Goal: Task Accomplishment & Management: Manage account settings

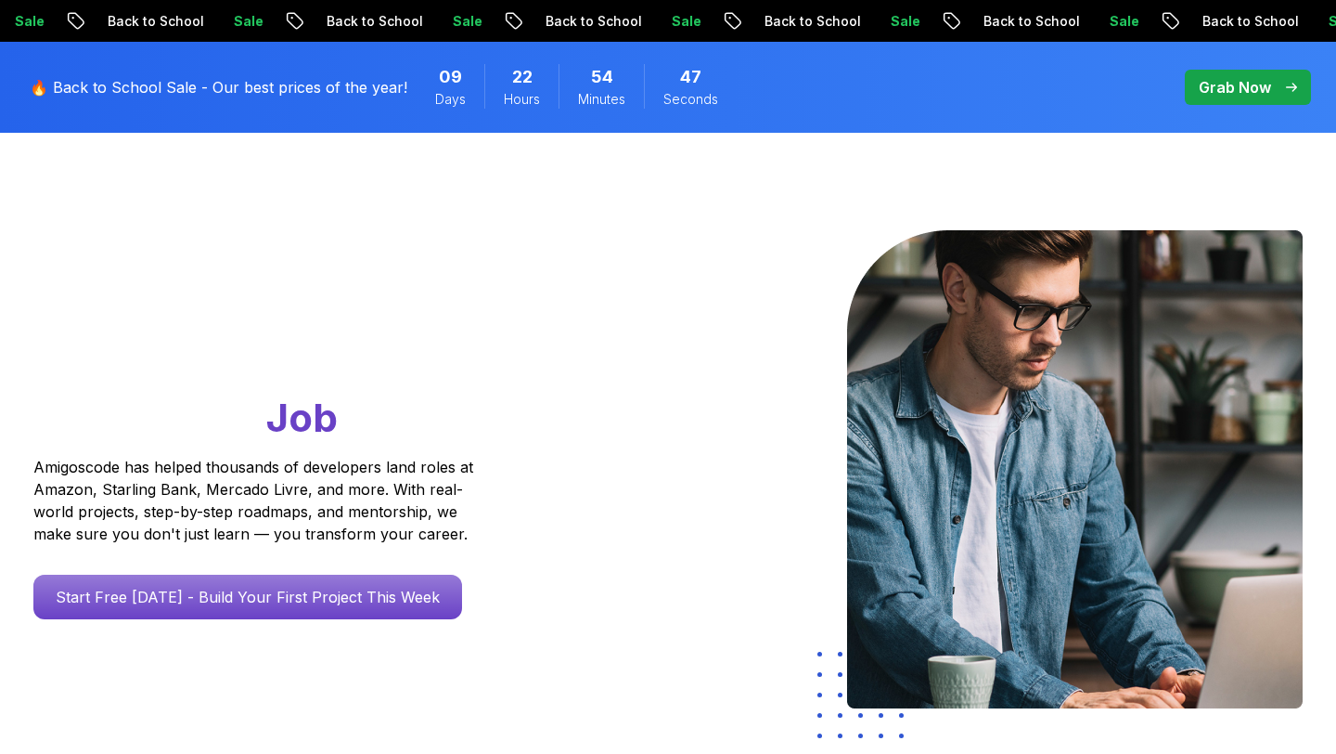
scroll to position [73, 0]
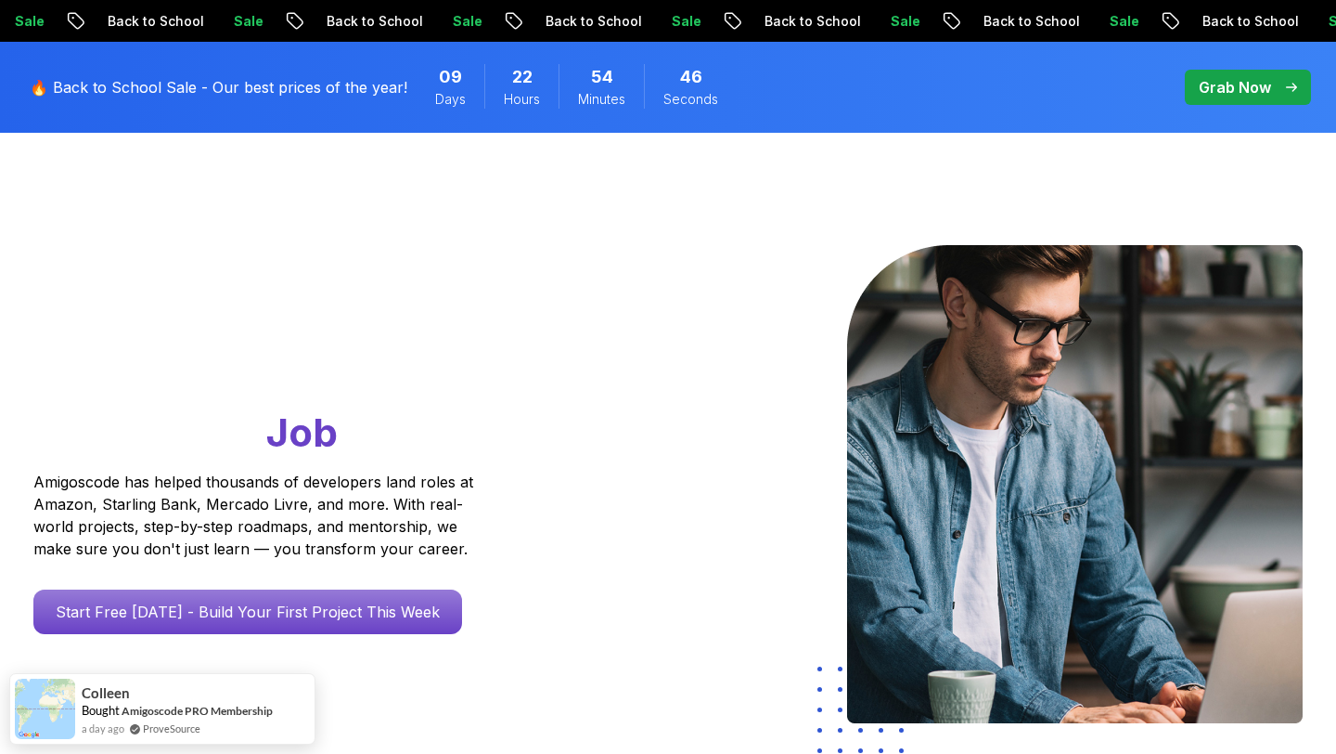
click at [1219, 84] on p "Grab Now" at bounding box center [1235, 87] width 72 height 22
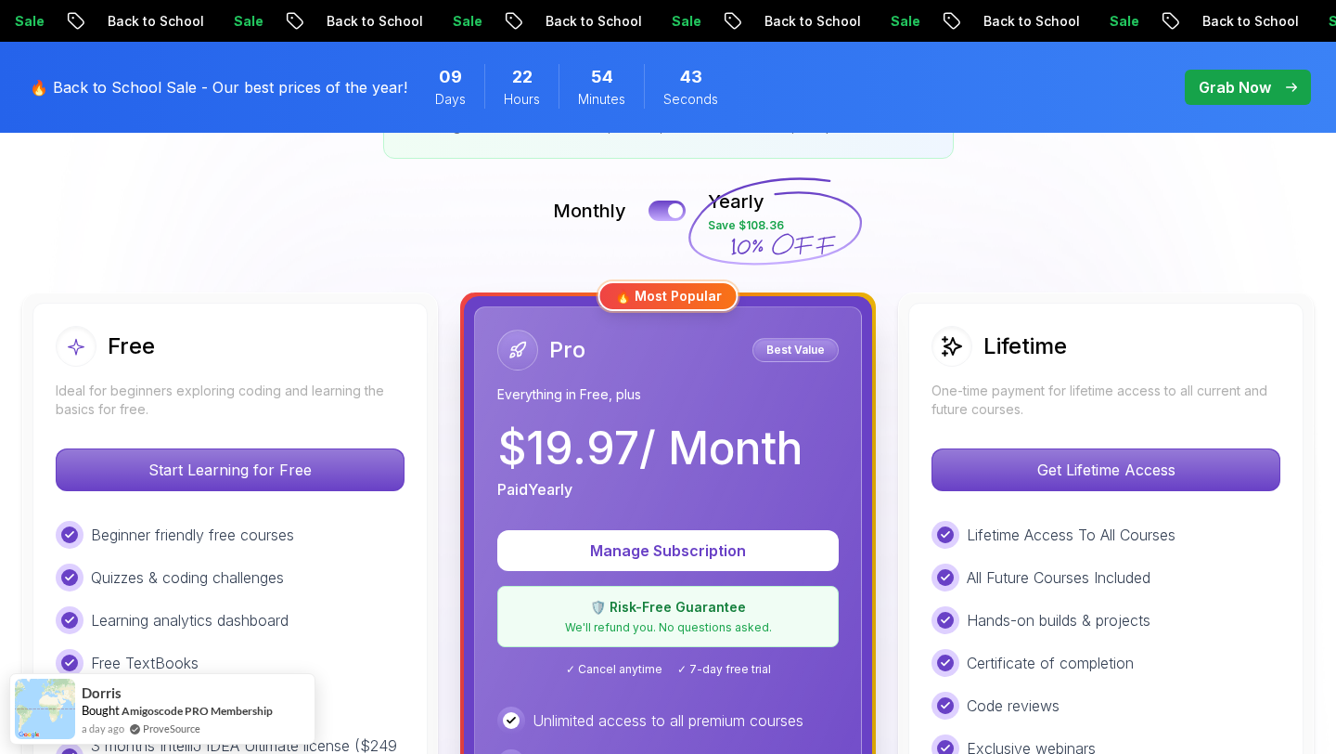
scroll to position [580, 0]
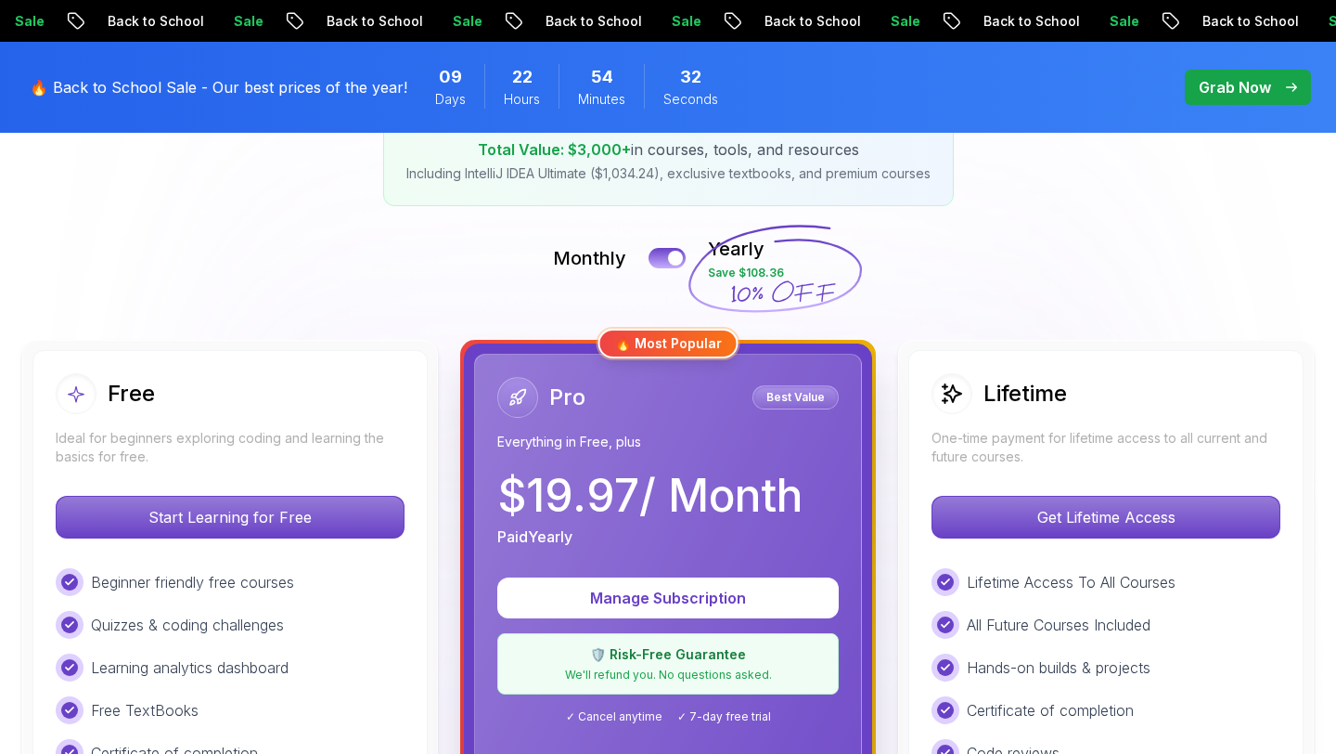
scroll to position [0, 0]
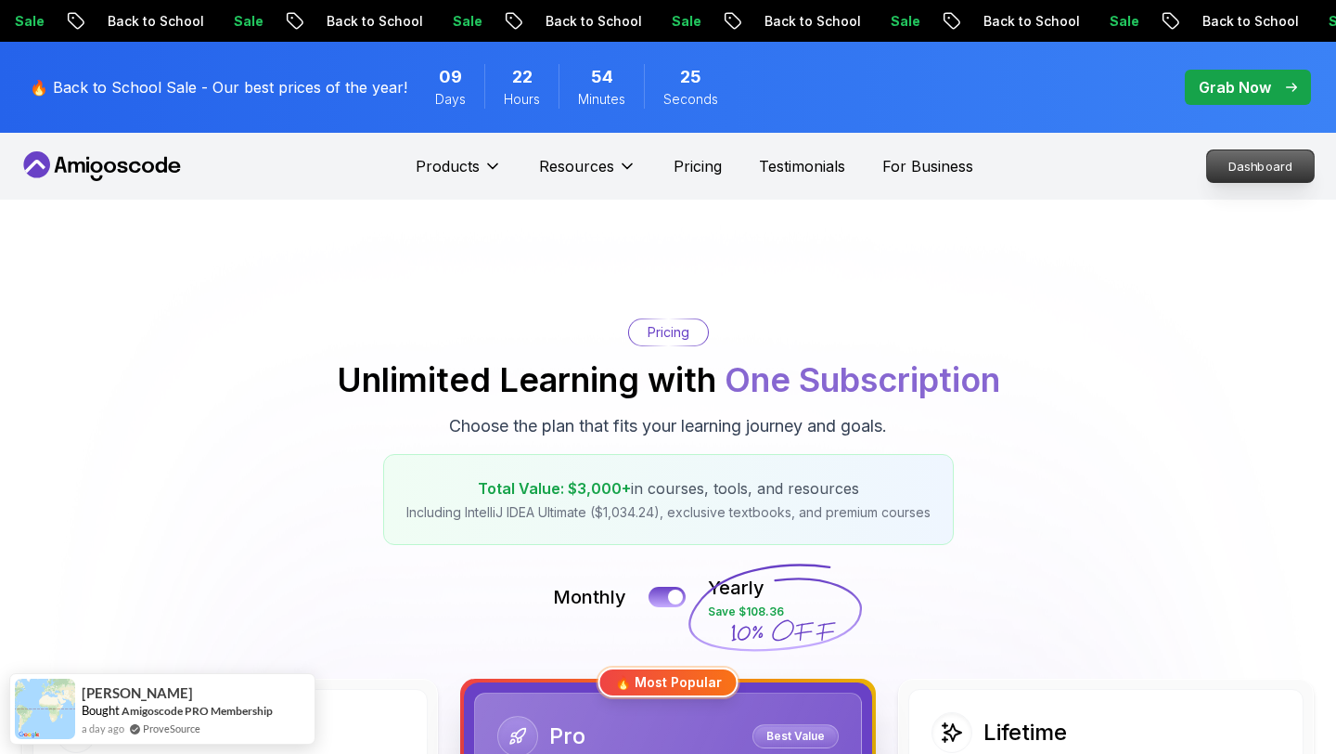
click at [1244, 171] on p "Dashboard" at bounding box center [1260, 166] width 107 height 32
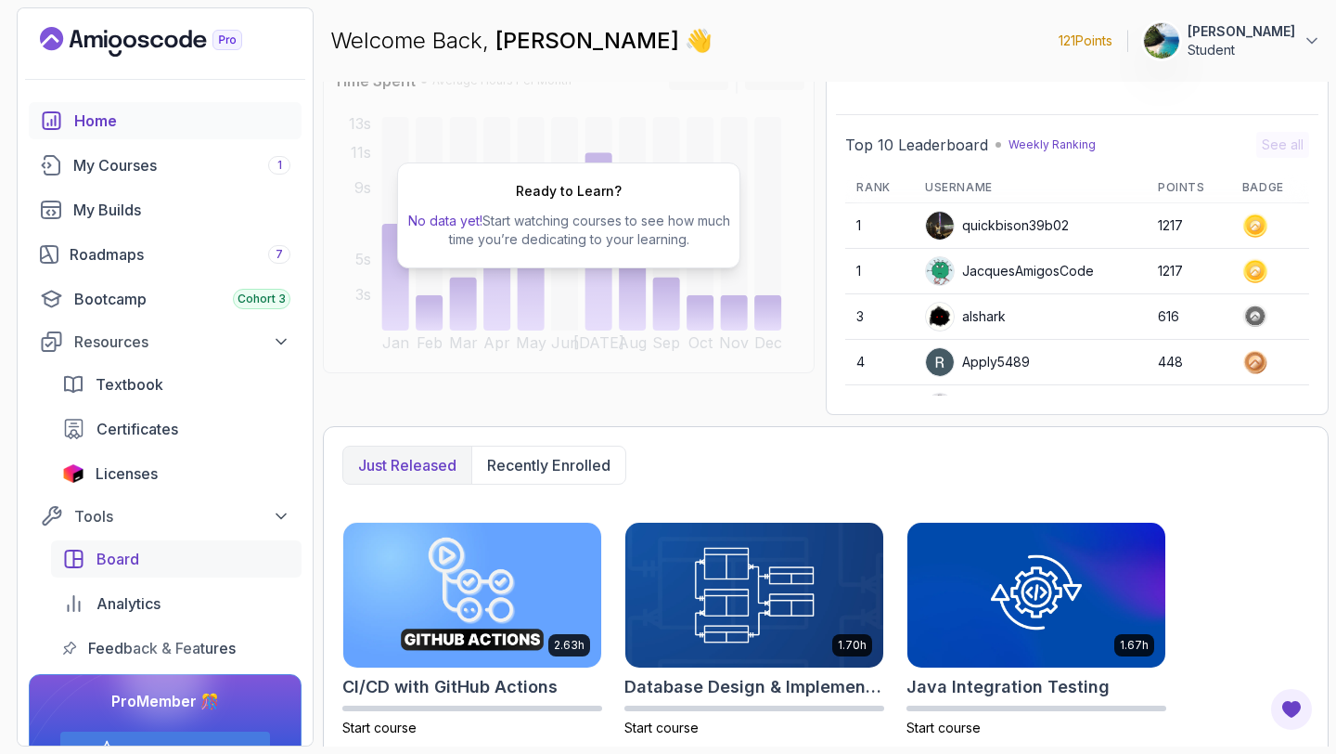
scroll to position [50, 0]
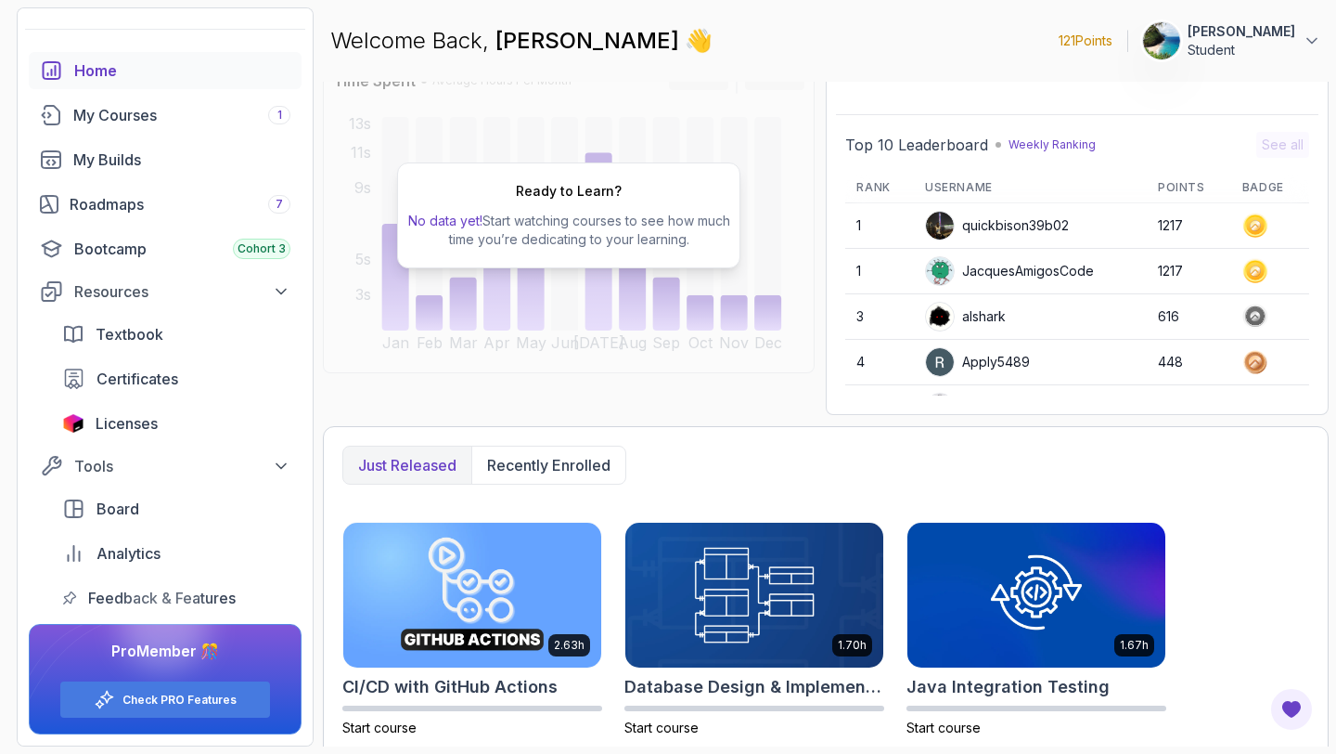
click at [1181, 46] on img at bounding box center [1161, 40] width 37 height 37
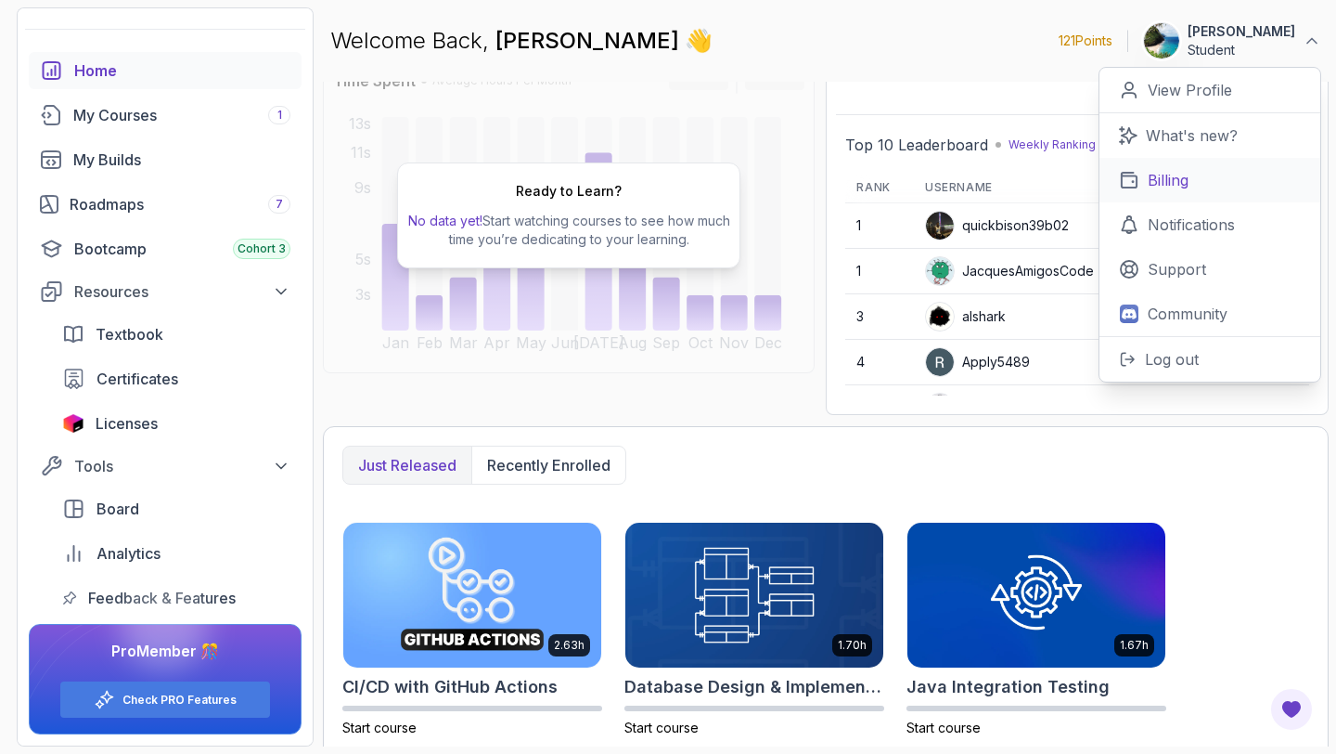
click at [1170, 182] on p "Billing" at bounding box center [1168, 180] width 41 height 22
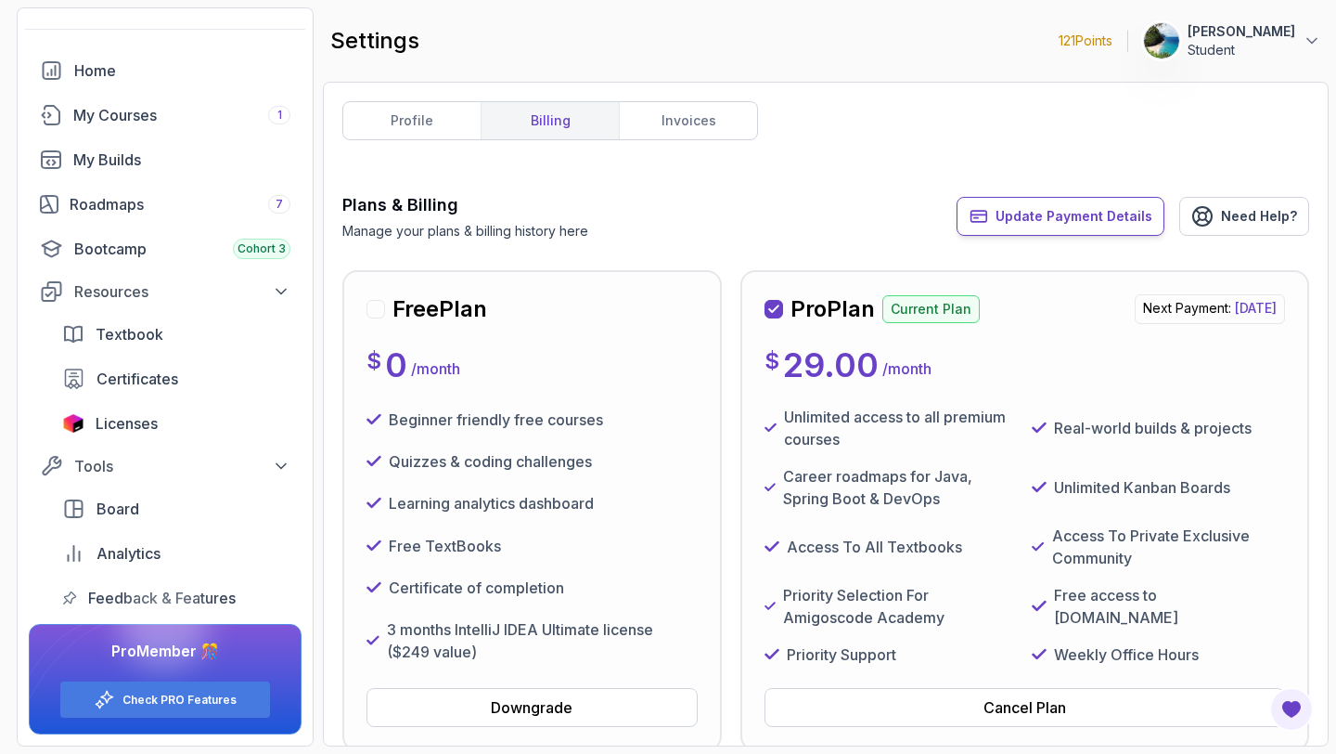
click at [1121, 221] on span "Update Payment Details" at bounding box center [1074, 216] width 157 height 19
